Goal: Find specific page/section: Find specific page/section

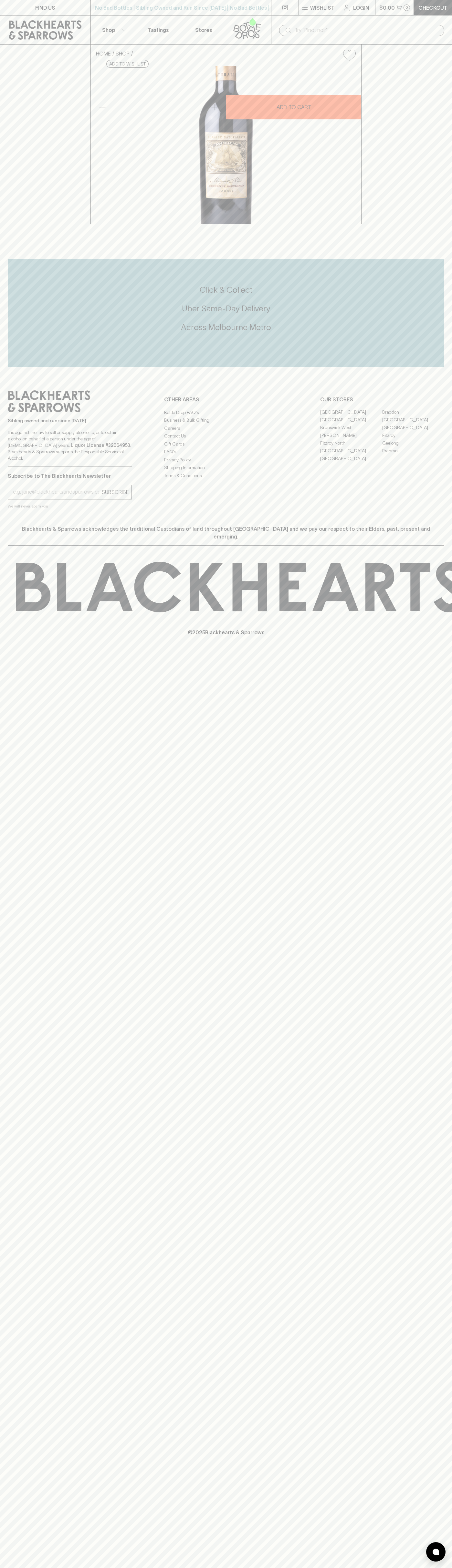
click at [150, 14] on div "| No Bad Bottles | Sibling Owned and Run Since [DATE] | No Bad Bottles | Siblin…" at bounding box center [180, 7] width 181 height 15
click at [439, 872] on div "FIND US | No Bad Bottles | Sibling Owned and Run Since [DATE] | No Bad Bottles …" at bounding box center [226, 784] width 452 height 1568
click at [187, 1567] on html "FIND US | No Bad Bottles | Sibling Owned and Run Since [DATE] | No Bad Bottles …" at bounding box center [226, 784] width 452 height 1568
click at [23, 1387] on div "FIND US | No Bad Bottles | Sibling Owned and Run Since [DATE] | No Bad Bottles …" at bounding box center [226, 784] width 452 height 1568
